Goal: Task Accomplishment & Management: Manage account settings

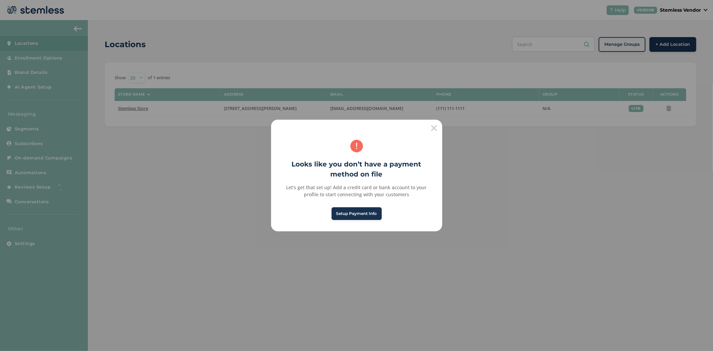
click at [435, 130] on button "×" at bounding box center [434, 128] width 16 height 16
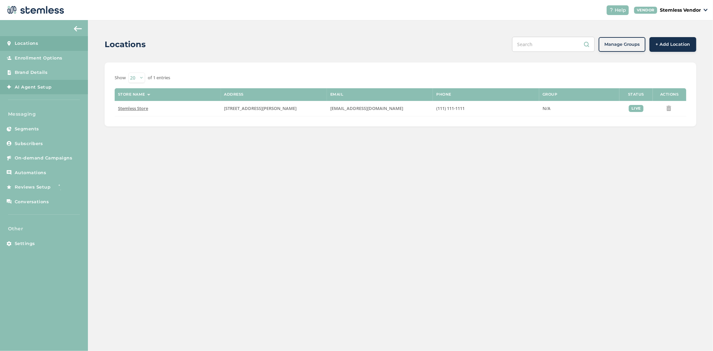
click at [35, 91] on link "AI Agent Setup" at bounding box center [44, 87] width 88 height 15
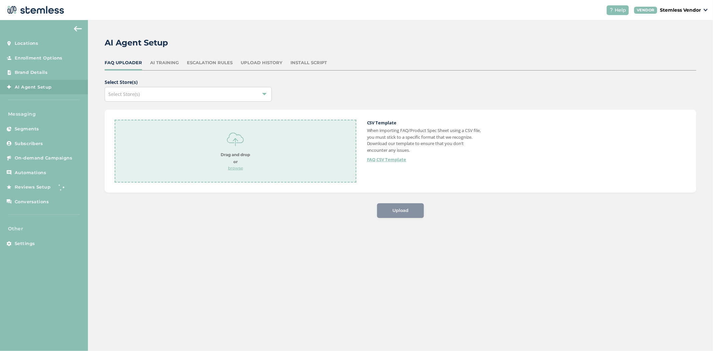
click at [161, 90] on div "Select Store(s)" at bounding box center [188, 94] width 167 height 15
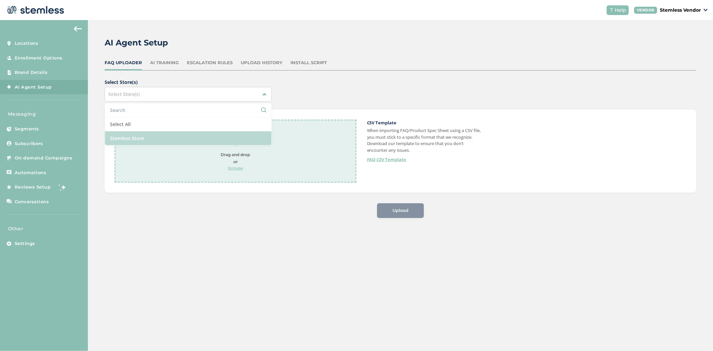
click at [147, 136] on li "Stemless Store" at bounding box center [188, 138] width 166 height 14
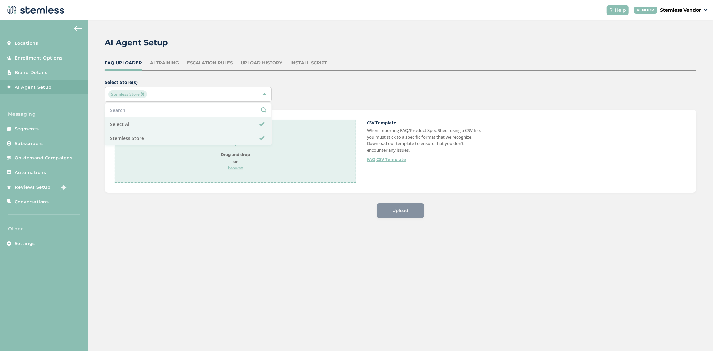
click at [363, 102] on span "Select Store(s) Stemless Store Select All Stemless Store Drag and drop or brows…" at bounding box center [400, 148] width 591 height 139
click at [155, 63] on div "AI Training" at bounding box center [164, 62] width 29 height 7
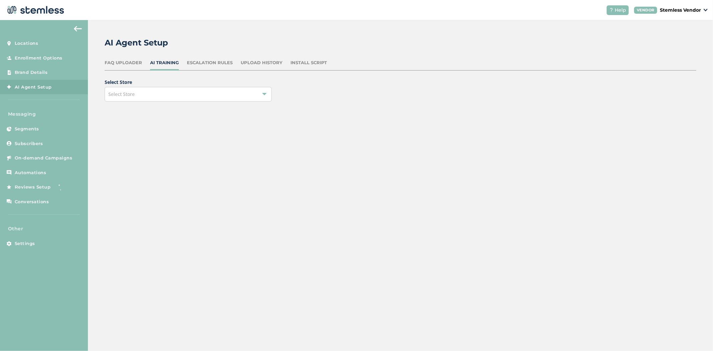
click at [194, 65] on div "Escalation Rules" at bounding box center [210, 62] width 46 height 7
click at [158, 91] on div "Select Store" at bounding box center [188, 94] width 167 height 15
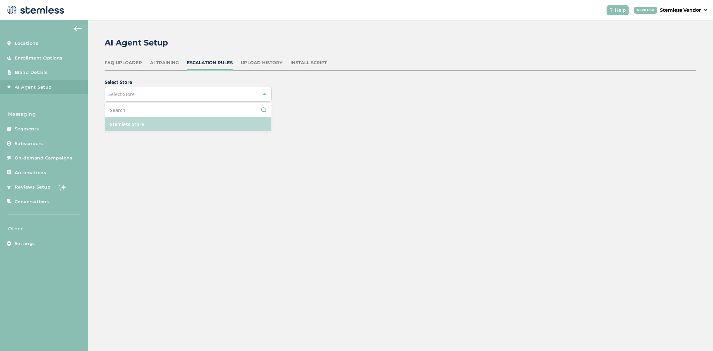
click at [155, 125] on li "Stemless Store" at bounding box center [188, 124] width 166 height 14
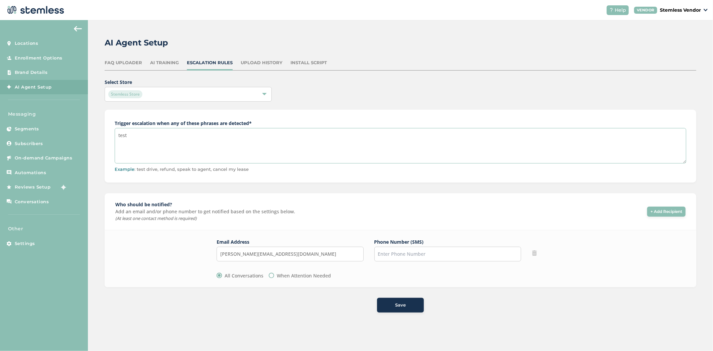
drag, startPoint x: 222, startPoint y: 137, endPoint x: 22, endPoint y: 121, distance: 200.8
click at [26, 123] on div "Locations Enrollment Options Brand Details AI Agent Setup Messaging Segments Su…" at bounding box center [356, 185] width 713 height 331
type textarea "wrong number, billing issue, ready to buy, not working, you're not answering my…"
click at [399, 255] on input "tel" at bounding box center [447, 254] width 147 height 15
type input "[PHONE_NUMBER]"
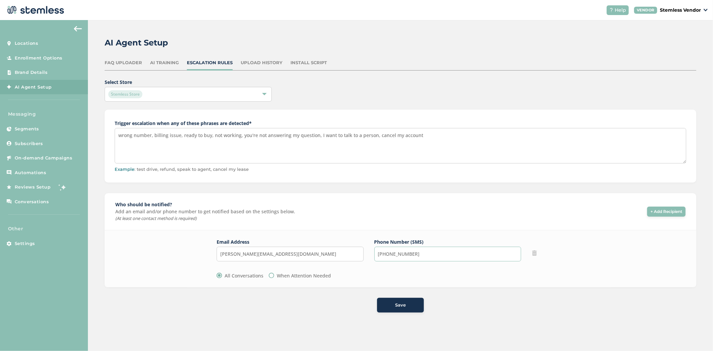
drag, startPoint x: 477, startPoint y: 254, endPoint x: 266, endPoint y: 262, distance: 211.2
click at [266, 262] on div "Email Address [PERSON_NAME][EMAIL_ADDRESS][DOMAIN_NAME] All Conversations When …" at bounding box center [399, 258] width 367 height 41
click at [658, 212] on span "+ Add Recipient" at bounding box center [666, 211] width 32 height 6
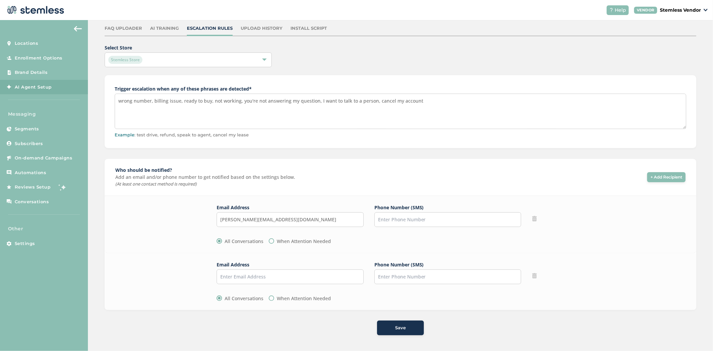
scroll to position [35, 0]
click at [269, 298] on input "When Attention Needed" at bounding box center [271, 297] width 5 height 5
radio input "true"
drag, startPoint x: 432, startPoint y: 278, endPoint x: 434, endPoint y: 274, distance: 4.8
click at [432, 278] on input "tel" at bounding box center [447, 276] width 147 height 15
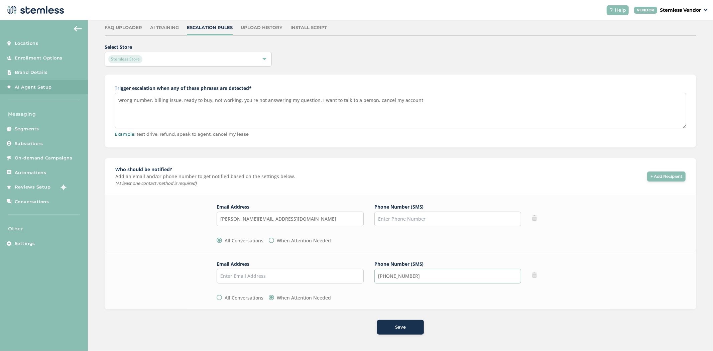
type input "[PHONE_NUMBER]"
click at [395, 325] on span "Save" at bounding box center [400, 327] width 11 height 7
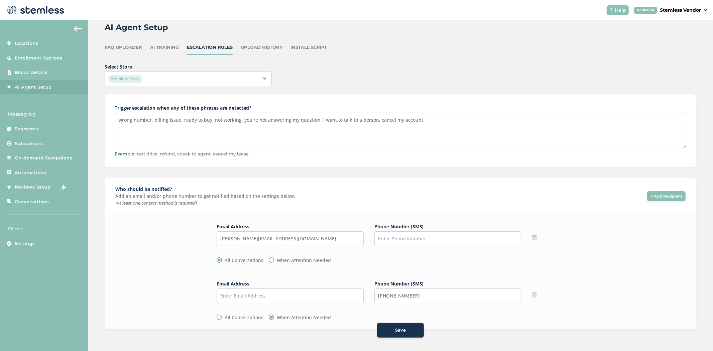
scroll to position [0, 0]
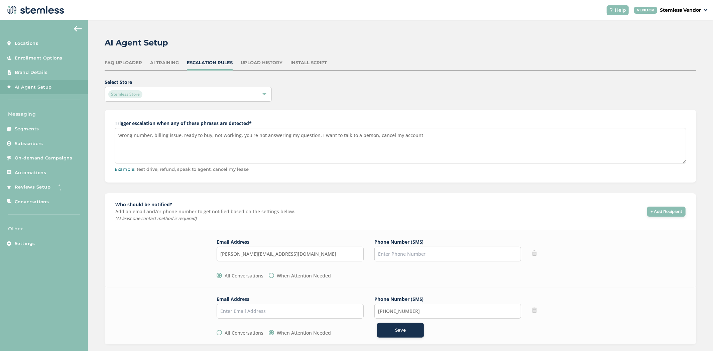
click at [256, 59] on div "Upload History" at bounding box center [262, 62] width 42 height 7
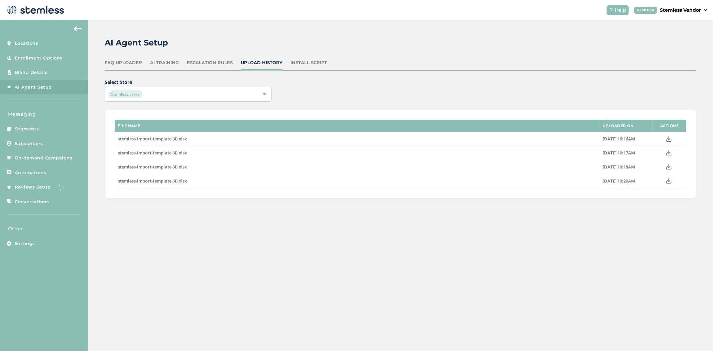
click at [203, 61] on div "Escalation Rules" at bounding box center [210, 62] width 46 height 7
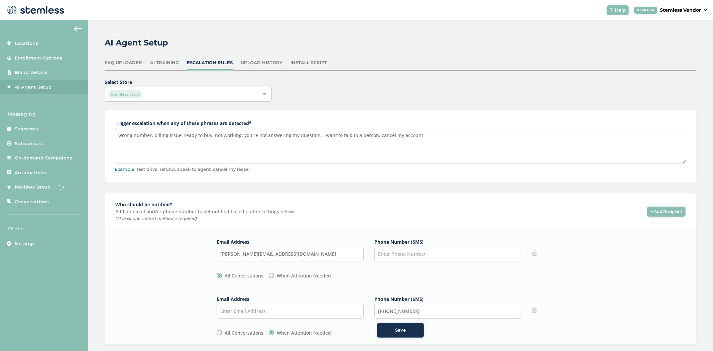
click at [163, 60] on div "AI Training" at bounding box center [164, 62] width 29 height 7
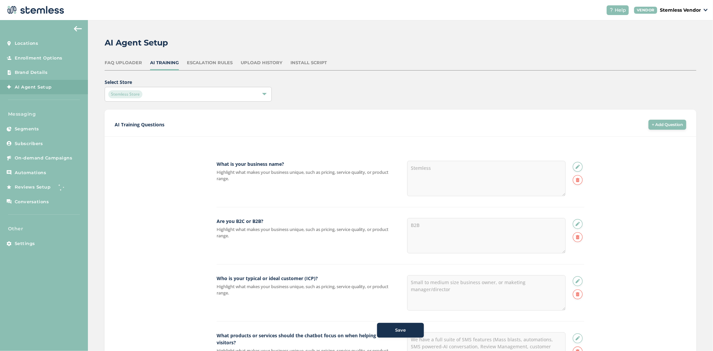
click at [128, 62] on div "FAQ Uploader" at bounding box center [123, 62] width 37 height 7
